Goal: Obtain resource: Download file/media

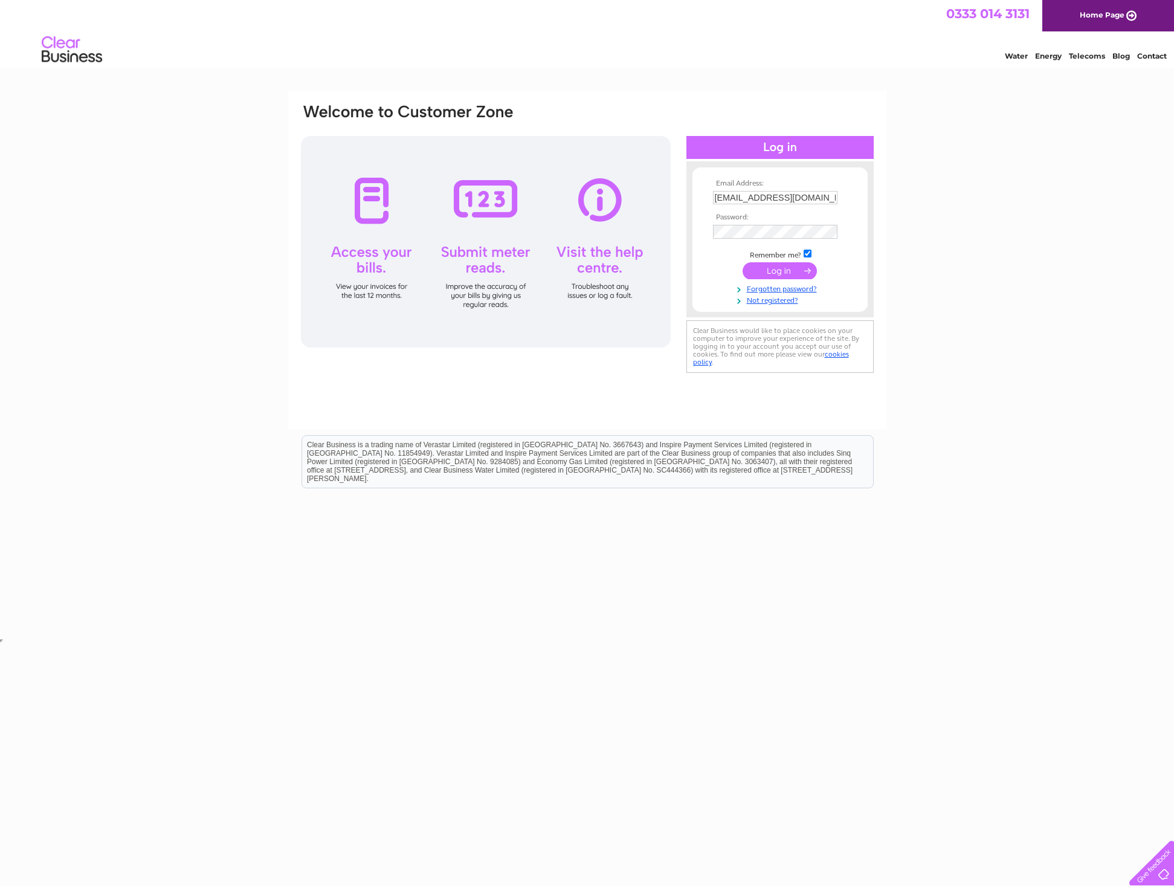
click at [793, 274] on input "submit" at bounding box center [780, 270] width 74 height 17
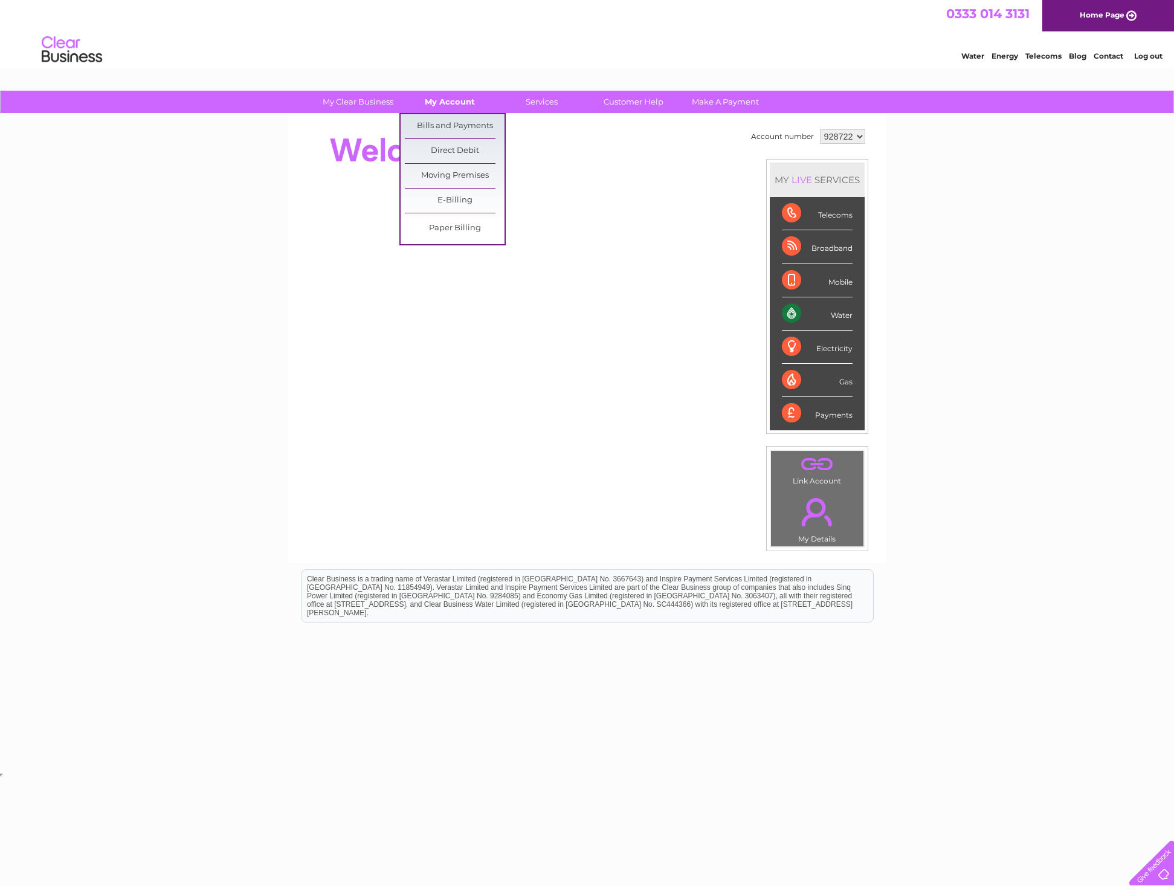
click at [450, 106] on link "My Account" at bounding box center [450, 102] width 100 height 22
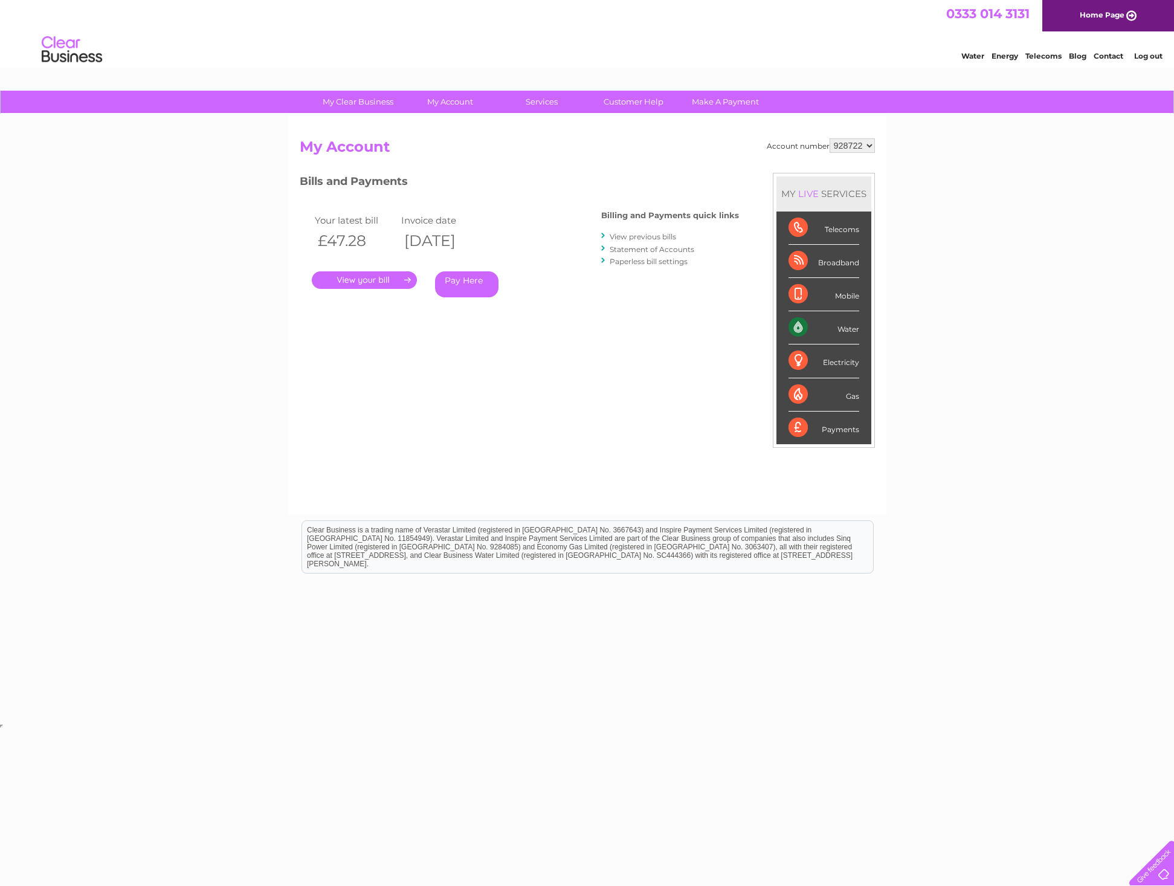
click at [649, 237] on link "View previous bills" at bounding box center [643, 236] width 66 height 9
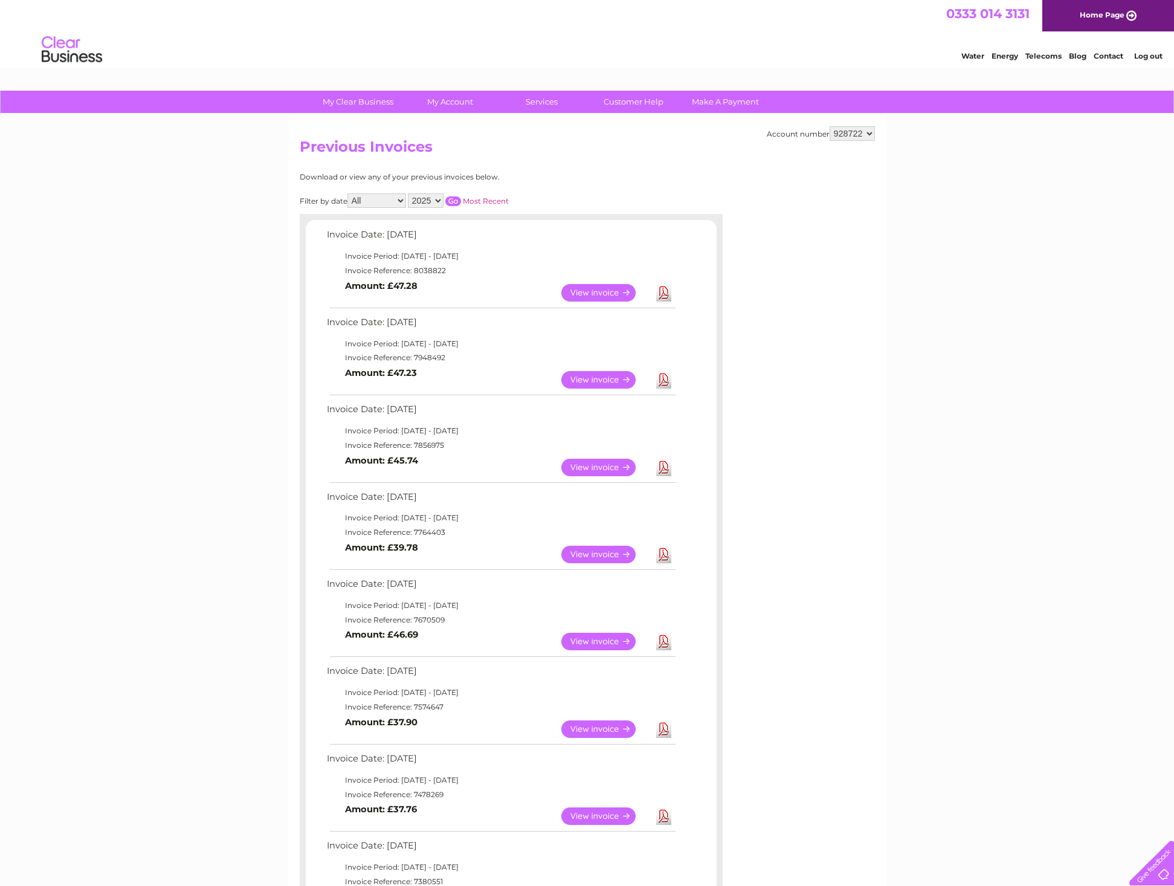
click at [662, 376] on link "Download" at bounding box center [663, 380] width 15 height 18
